Goal: Information Seeking & Learning: Learn about a topic

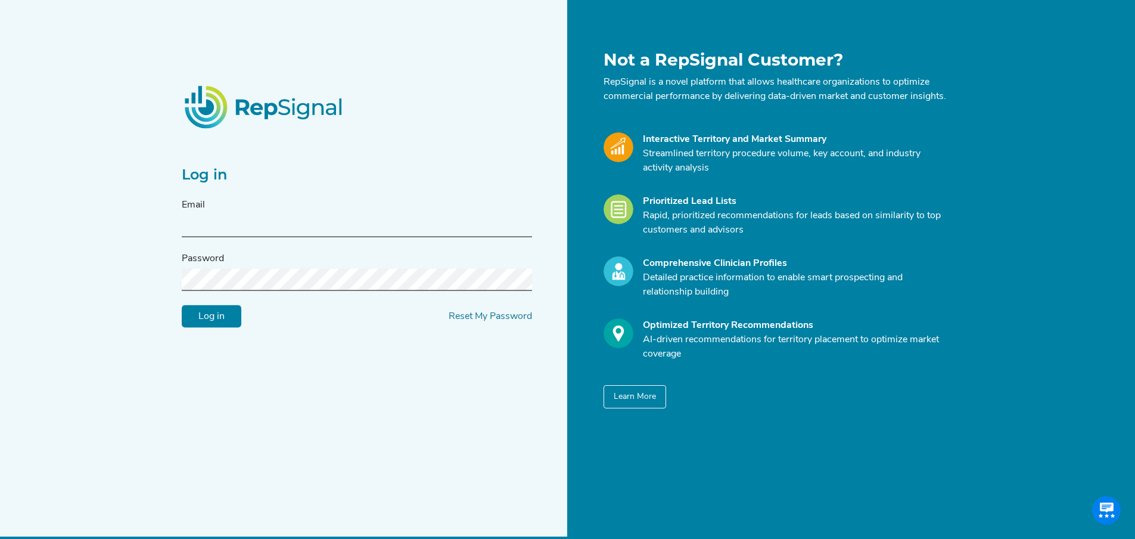
click at [280, 224] on input "text" at bounding box center [357, 226] width 350 height 22
click at [201, 233] on input "text" at bounding box center [357, 226] width 350 height 22
paste input "[DOMAIN_NAME][EMAIL_ADDRESS][DOMAIN_NAME]"
type input "[DOMAIN_NAME][EMAIL_ADDRESS][DOMAIN_NAME]"
click at [215, 328] on input "Log in" at bounding box center [212, 316] width 60 height 23
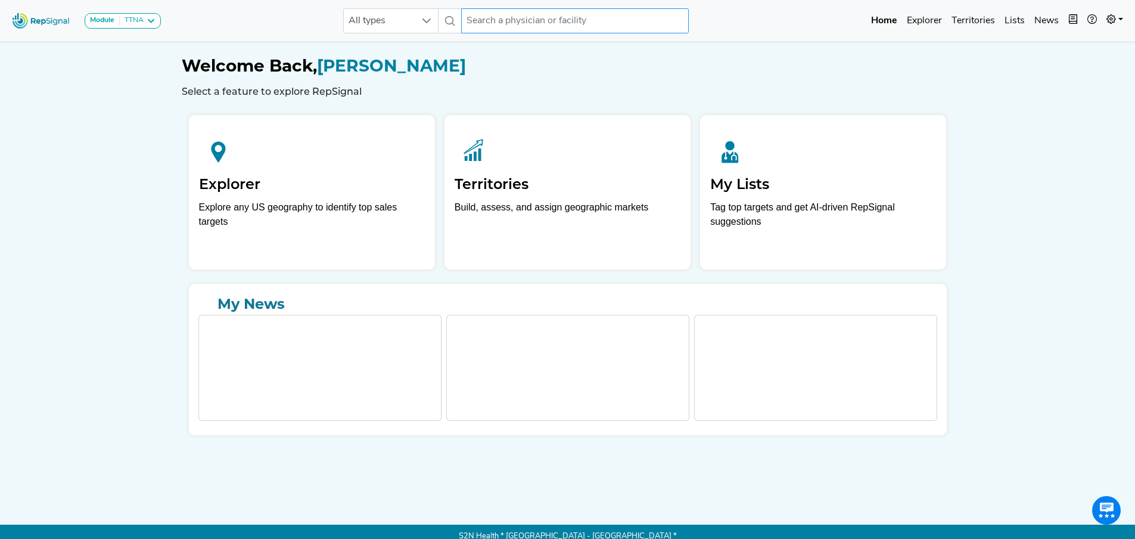
click at [509, 17] on input "text" at bounding box center [575, 20] width 228 height 25
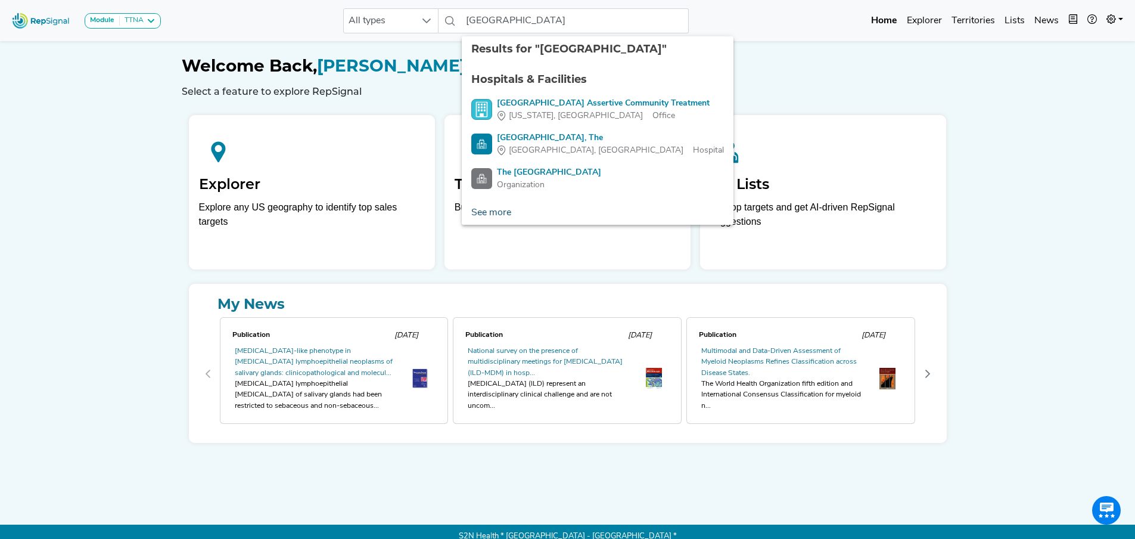
click at [483, 211] on link "See more" at bounding box center [491, 213] width 59 height 24
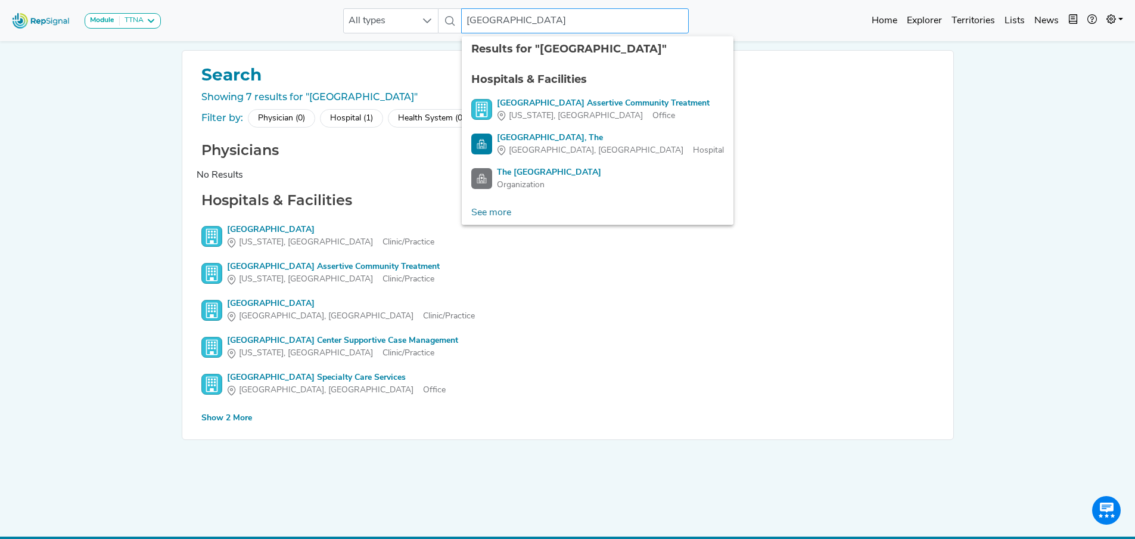
click at [598, 23] on input "[GEOGRAPHIC_DATA]" at bounding box center [575, 20] width 228 height 25
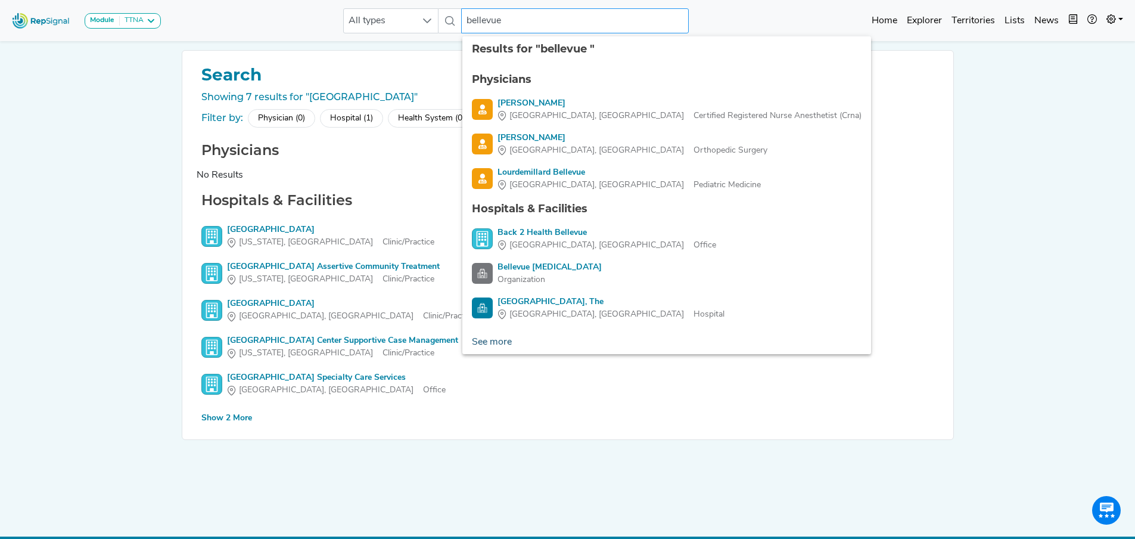
type input "bellevue"
click at [504, 344] on link "See more" at bounding box center [492, 342] width 59 height 24
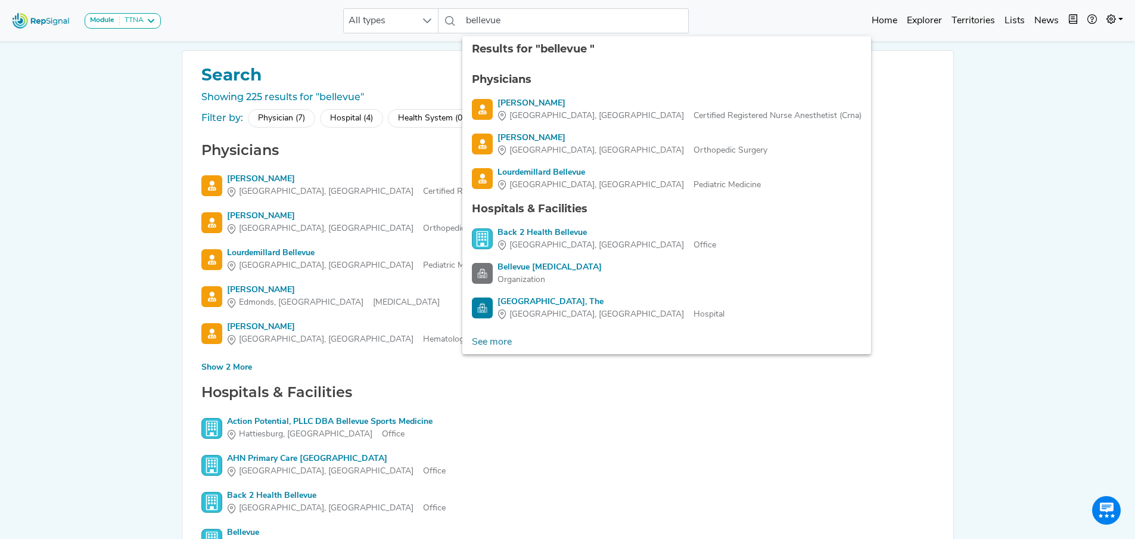
scroll to position [119, 0]
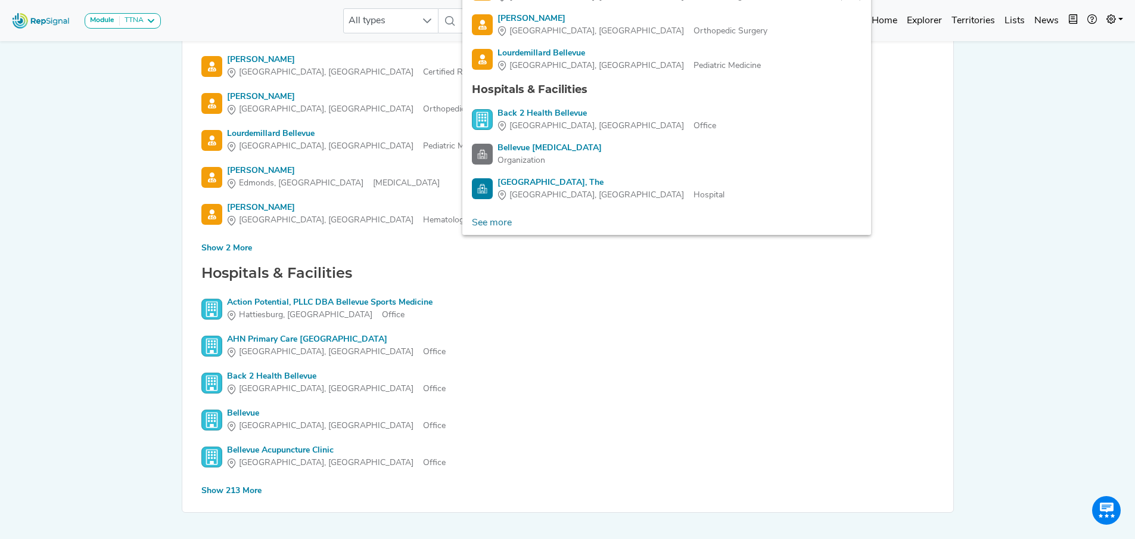
click at [235, 491] on div "Show 213 More" at bounding box center [231, 491] width 60 height 13
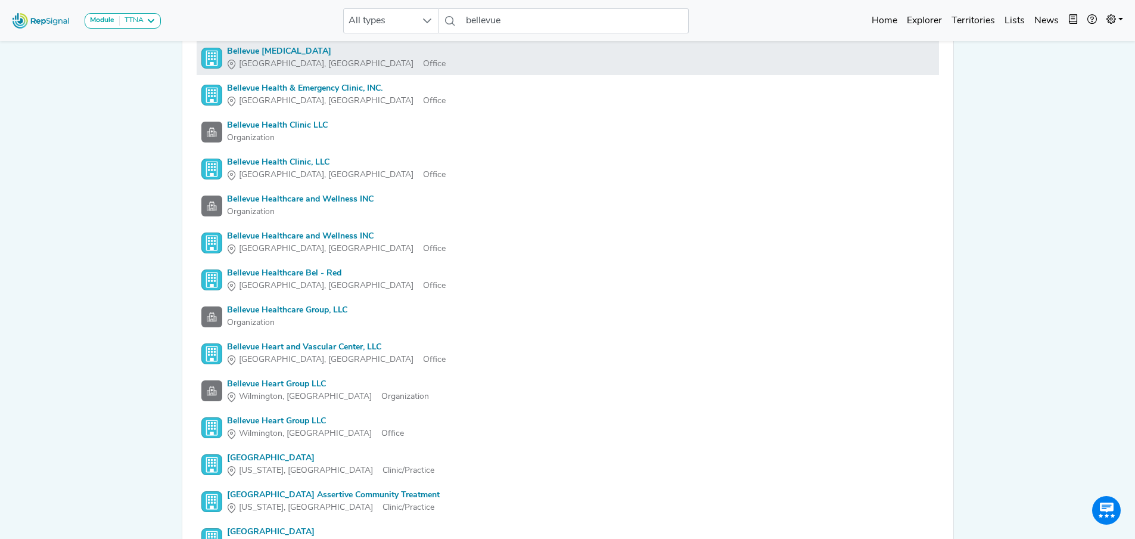
scroll to position [2325, 0]
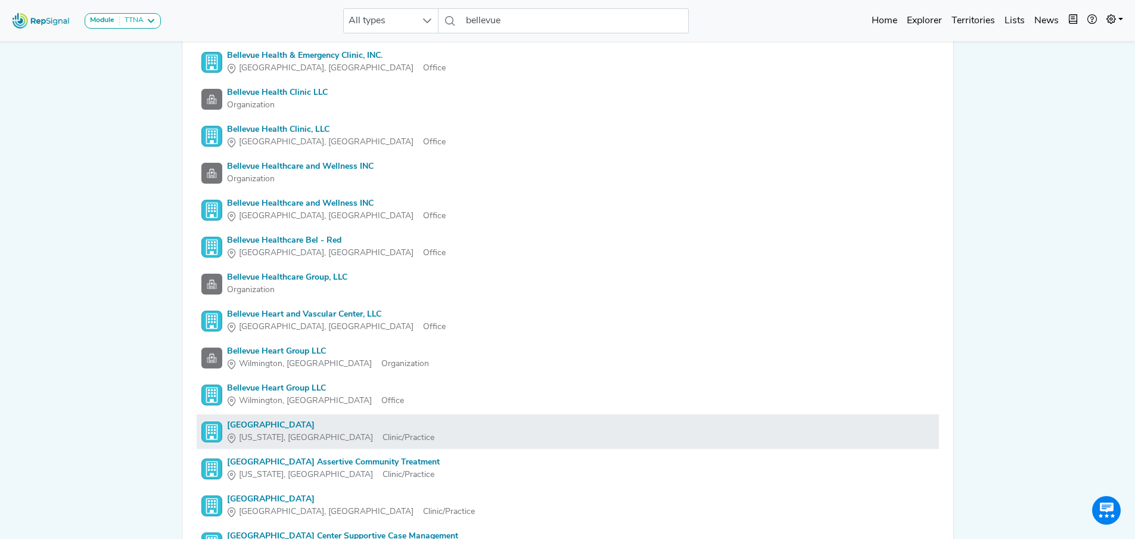
click at [237, 422] on div "[GEOGRAPHIC_DATA]" at bounding box center [330, 425] width 207 height 13
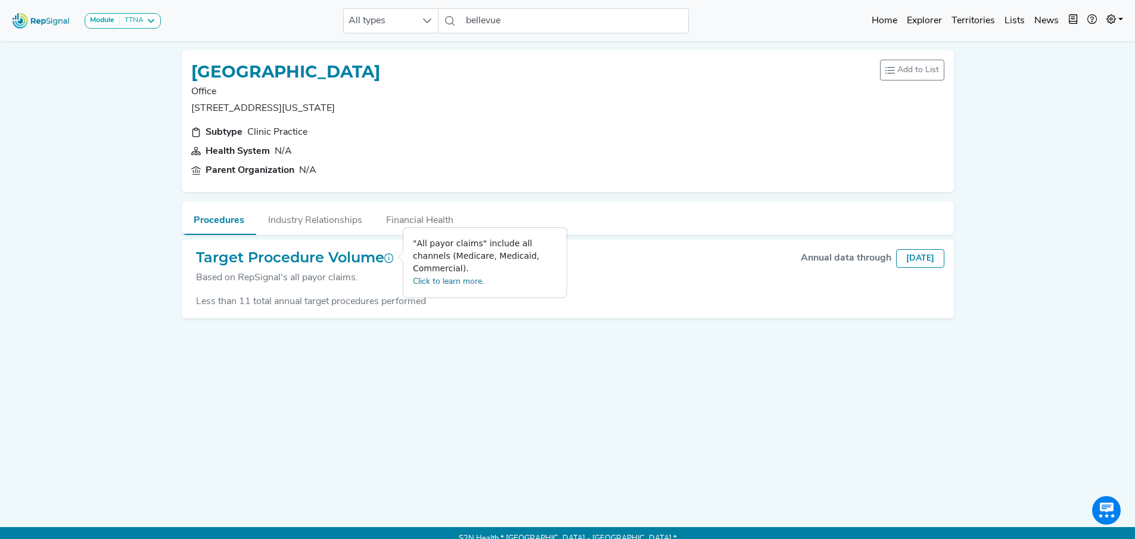
click at [393, 255] on icon at bounding box center [389, 258] width 10 height 10
drag, startPoint x: 618, startPoint y: 490, endPoint x: 610, endPoint y: 459, distance: 31.9
click at [615, 477] on div "[GEOGRAPHIC_DATA] Office [STREET_ADDRESS][US_STATE] Add to List Recent Lists: N…" at bounding box center [568, 270] width 787 height 458
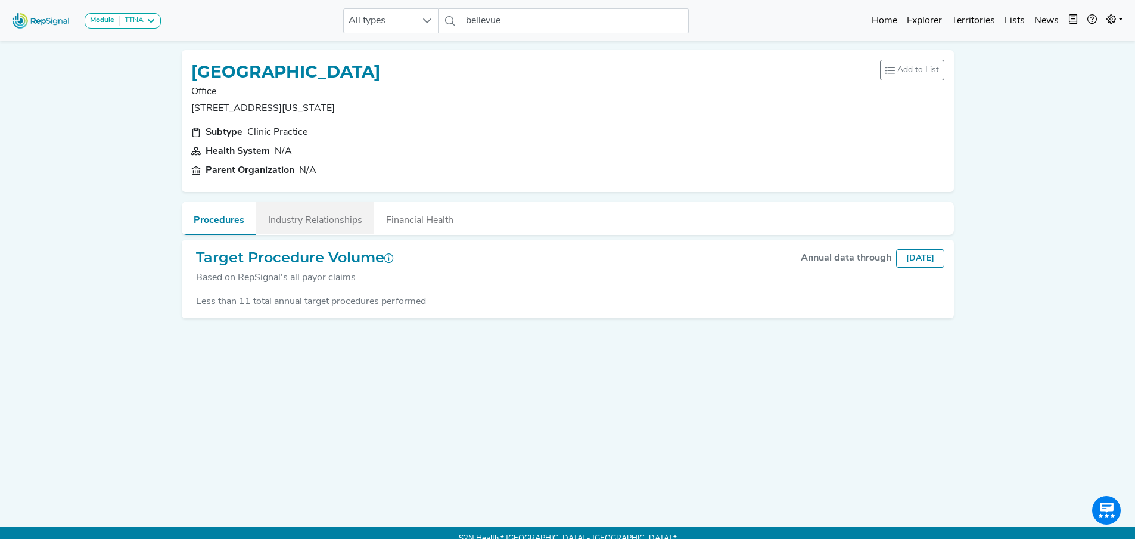
click at [320, 223] on button "Industry Relationships" at bounding box center [315, 217] width 118 height 32
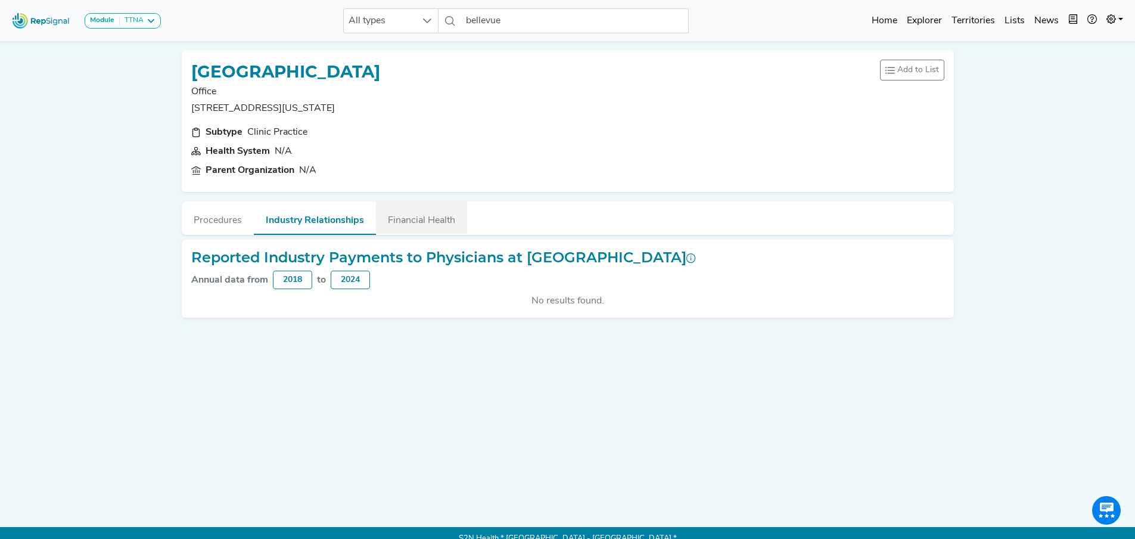
click at [417, 216] on button "Financial Health" at bounding box center [421, 217] width 91 height 32
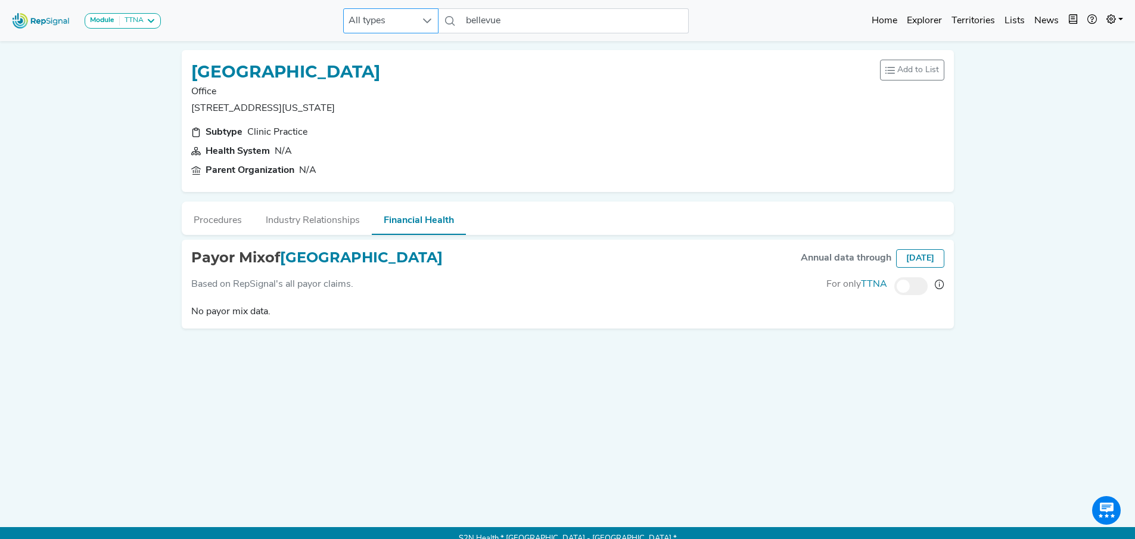
click at [426, 18] on icon at bounding box center [428, 21] width 10 height 10
click at [378, 94] on li "Hospital" at bounding box center [392, 96] width 95 height 24
click at [526, 22] on input "bellevue" at bounding box center [575, 20] width 228 height 25
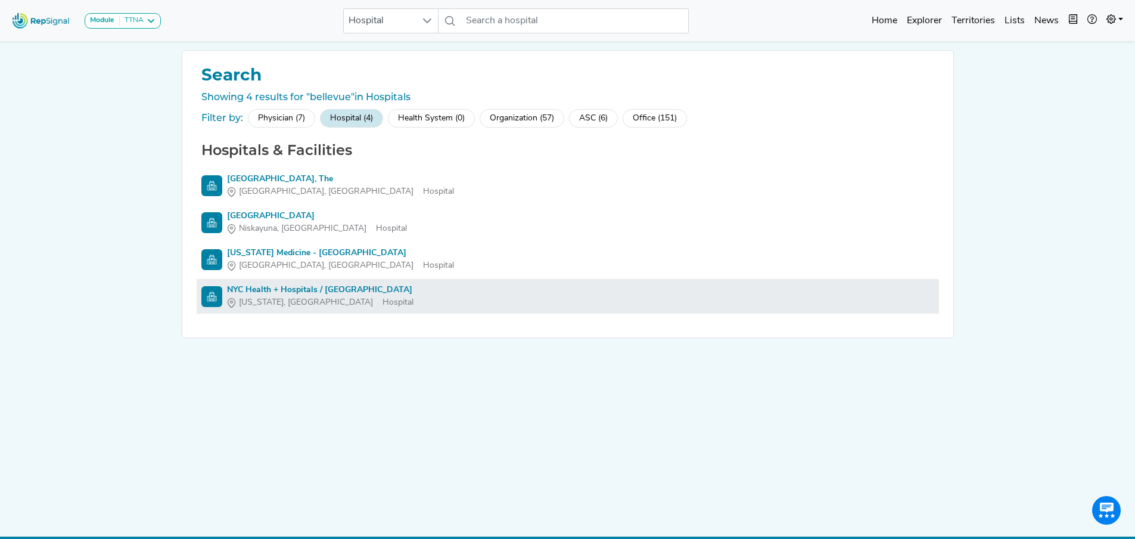
click at [276, 305] on span "[US_STATE], [GEOGRAPHIC_DATA]" at bounding box center [306, 302] width 134 height 13
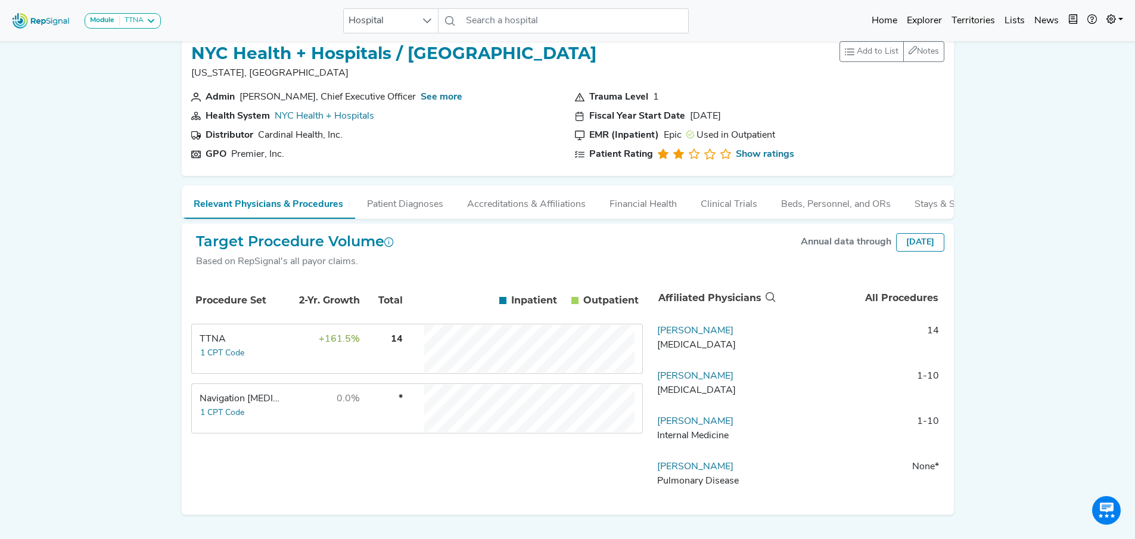
scroll to position [0, 9]
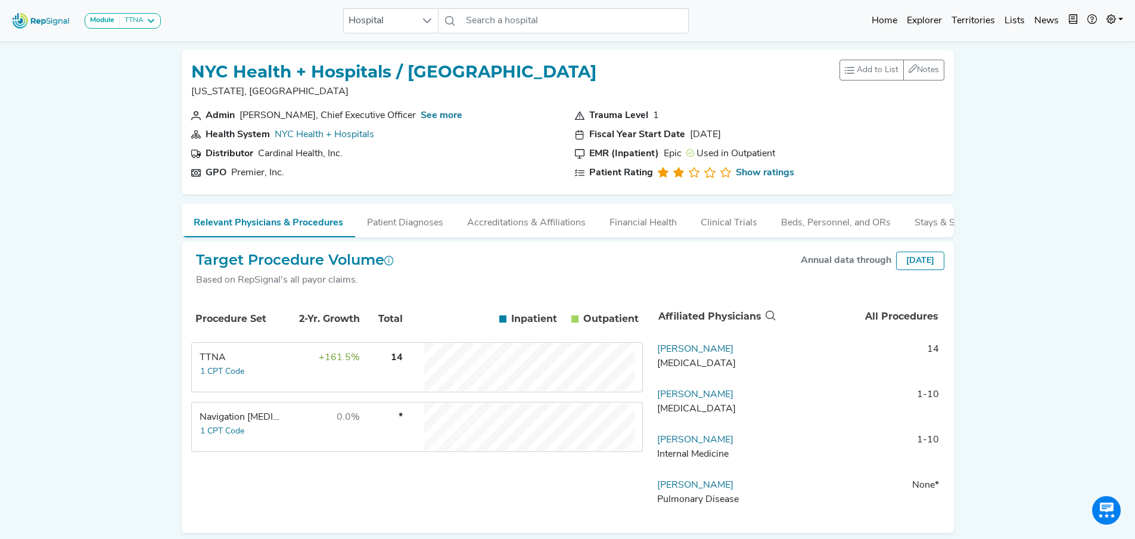
drag, startPoint x: 294, startPoint y: 237, endPoint x: 367, endPoint y: 237, distance: 72.7
click at [367, 237] on ul "Relevant Physicians & Procedures Patient Diagnoses Accreditations & Affiliation…" at bounding box center [568, 220] width 772 height 33
click at [466, 226] on button "Accreditations & Affiliations" at bounding box center [485, 220] width 142 height 32
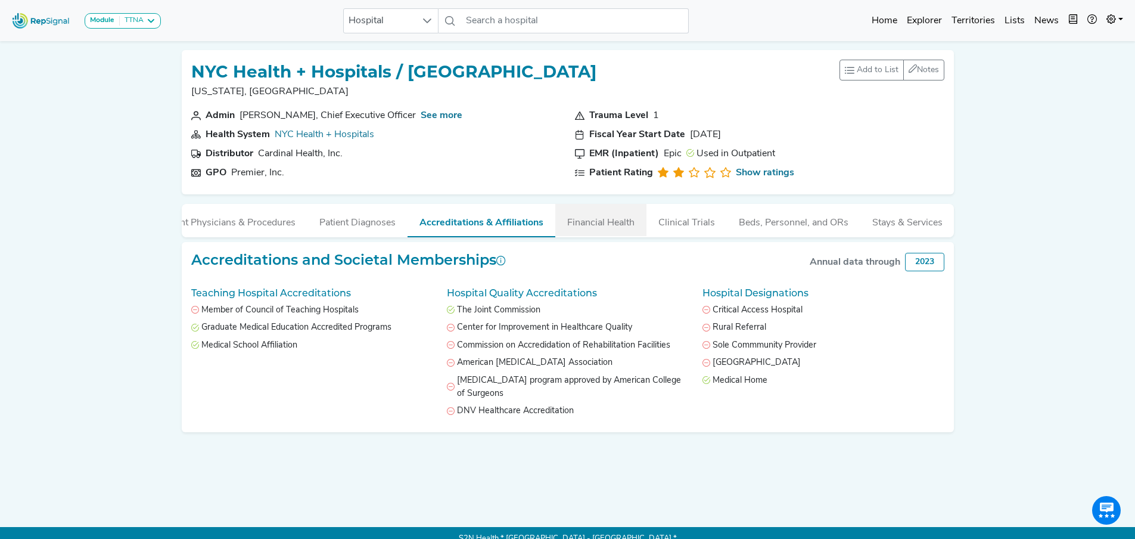
click at [587, 225] on button "Financial Health" at bounding box center [601, 220] width 91 height 32
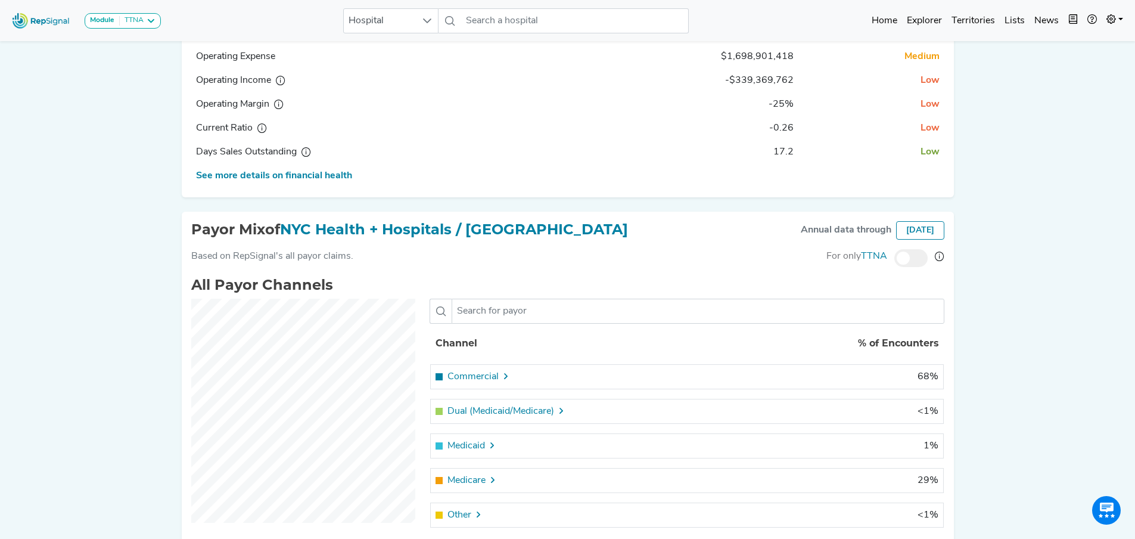
scroll to position [358, 9]
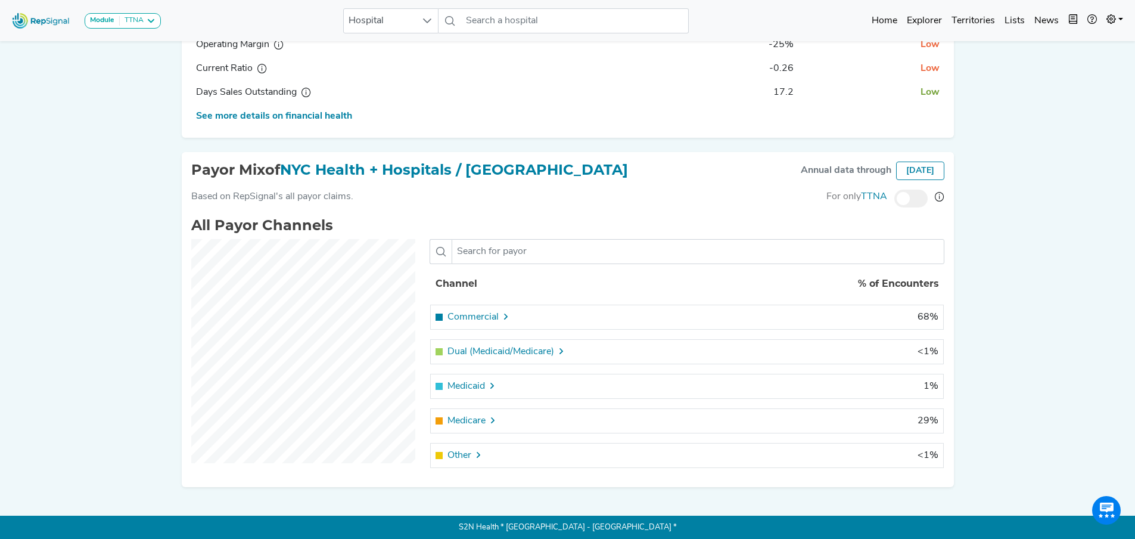
click at [488, 390] on icon at bounding box center [493, 386] width 10 height 10
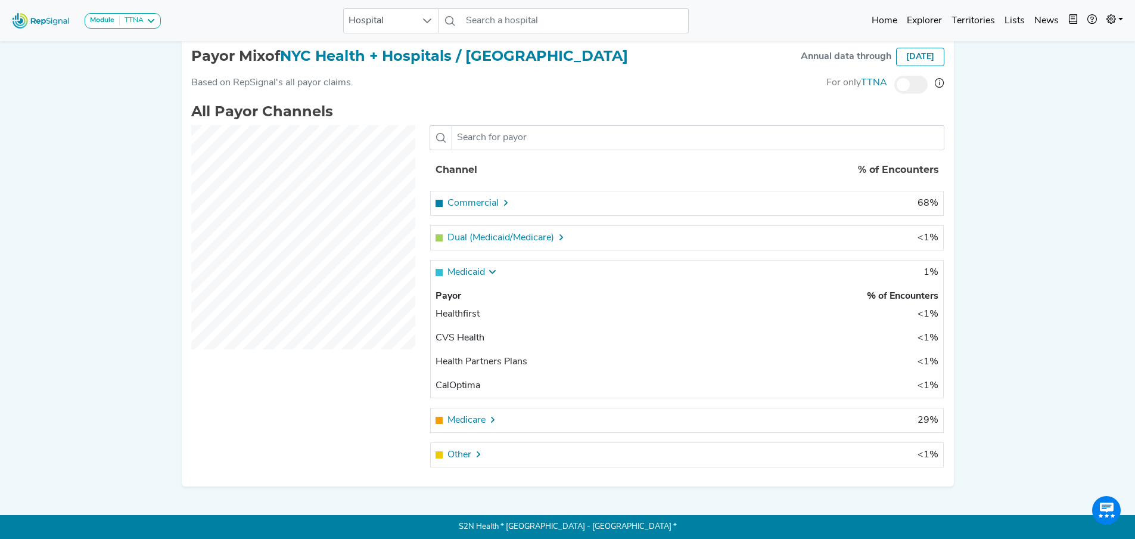
scroll to position [0, 0]
click at [501, 205] on icon at bounding box center [506, 203] width 10 height 10
